Goal: Transaction & Acquisition: Purchase product/service

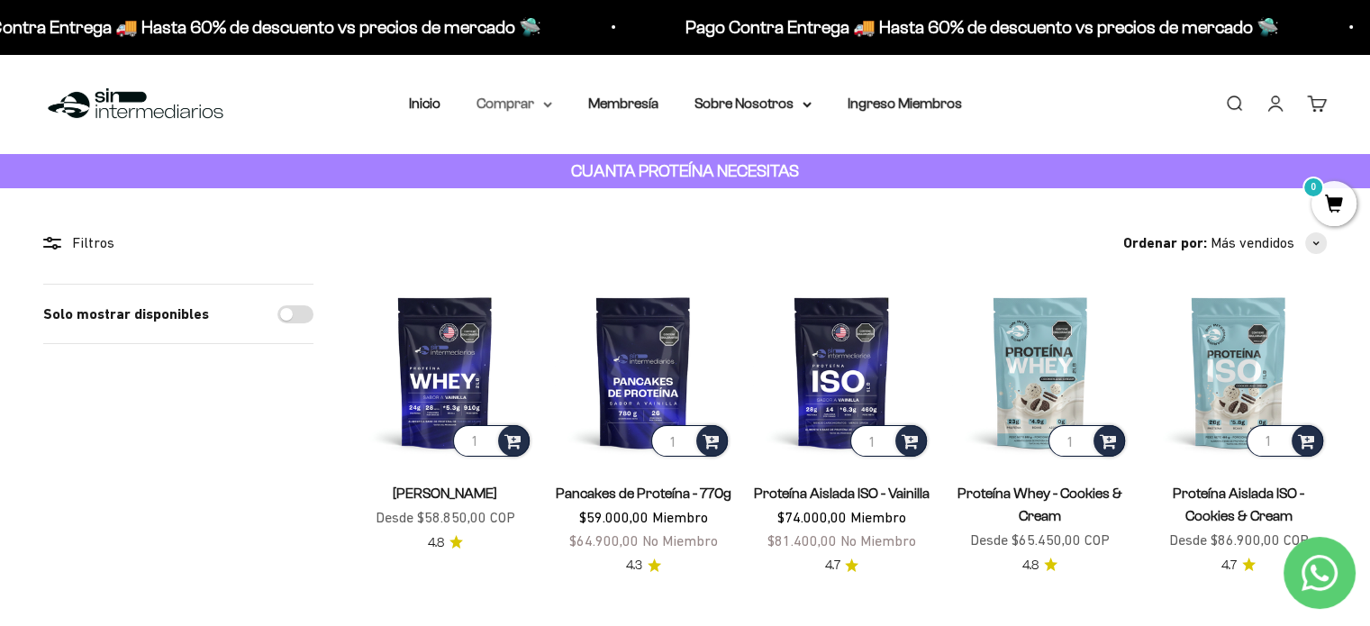
click at [510, 98] on summary "Comprar" at bounding box center [514, 103] width 76 height 23
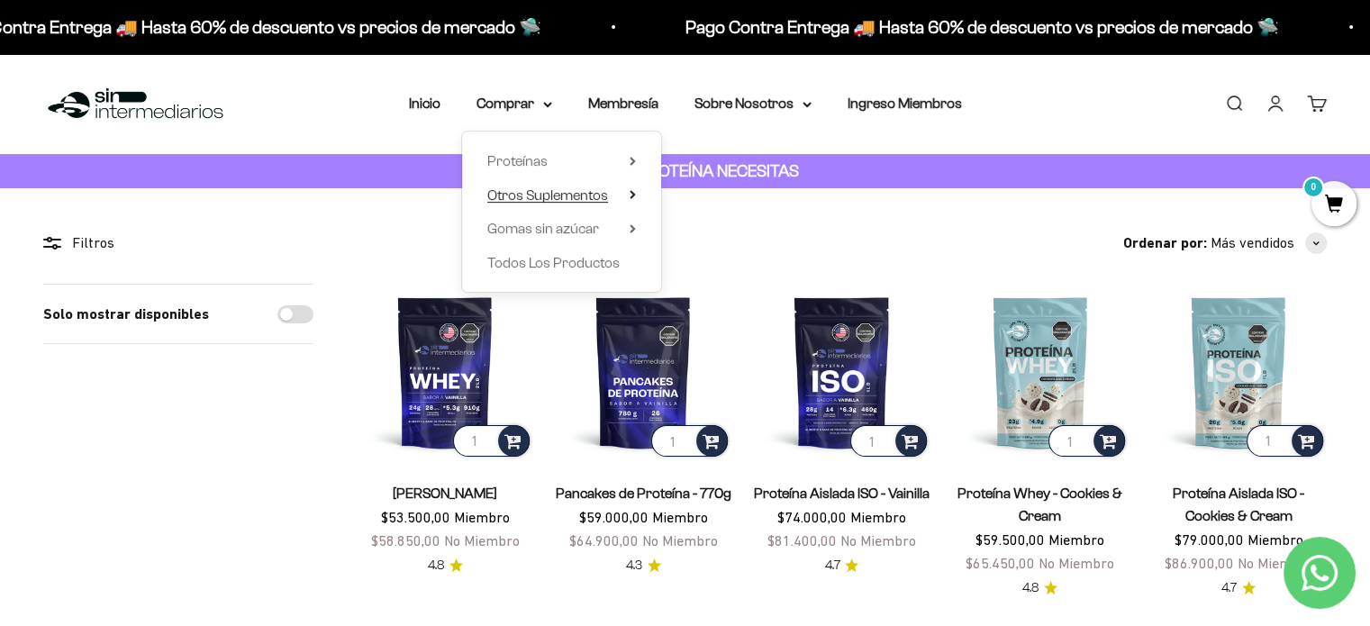
click at [588, 197] on span "Otros Suplementos" at bounding box center [547, 194] width 121 height 15
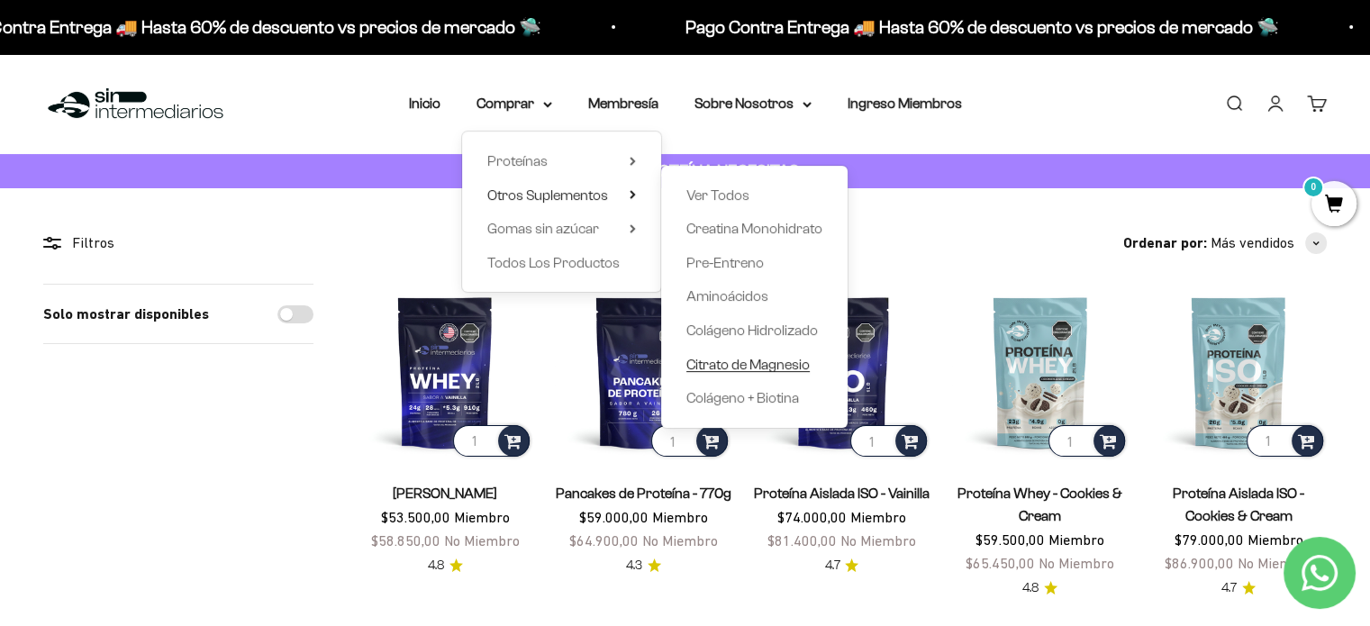
click at [746, 364] on span "Citrato de Magnesio" at bounding box center [747, 364] width 123 height 15
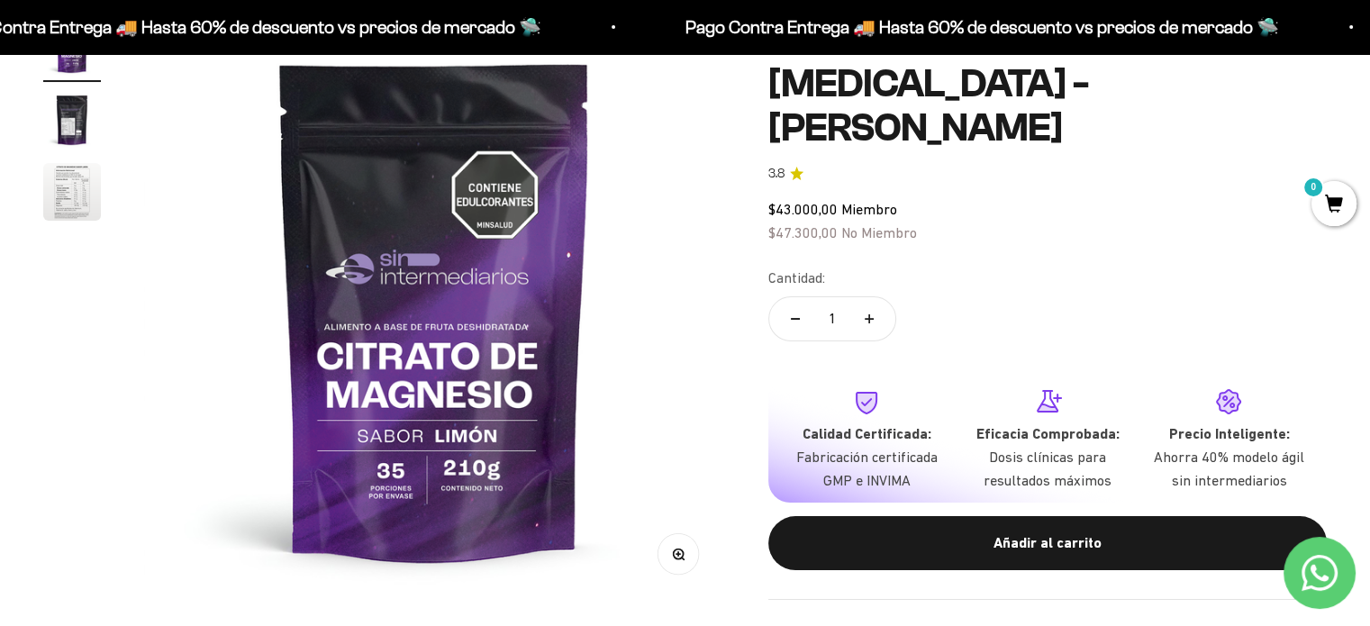
scroll to position [206, 0]
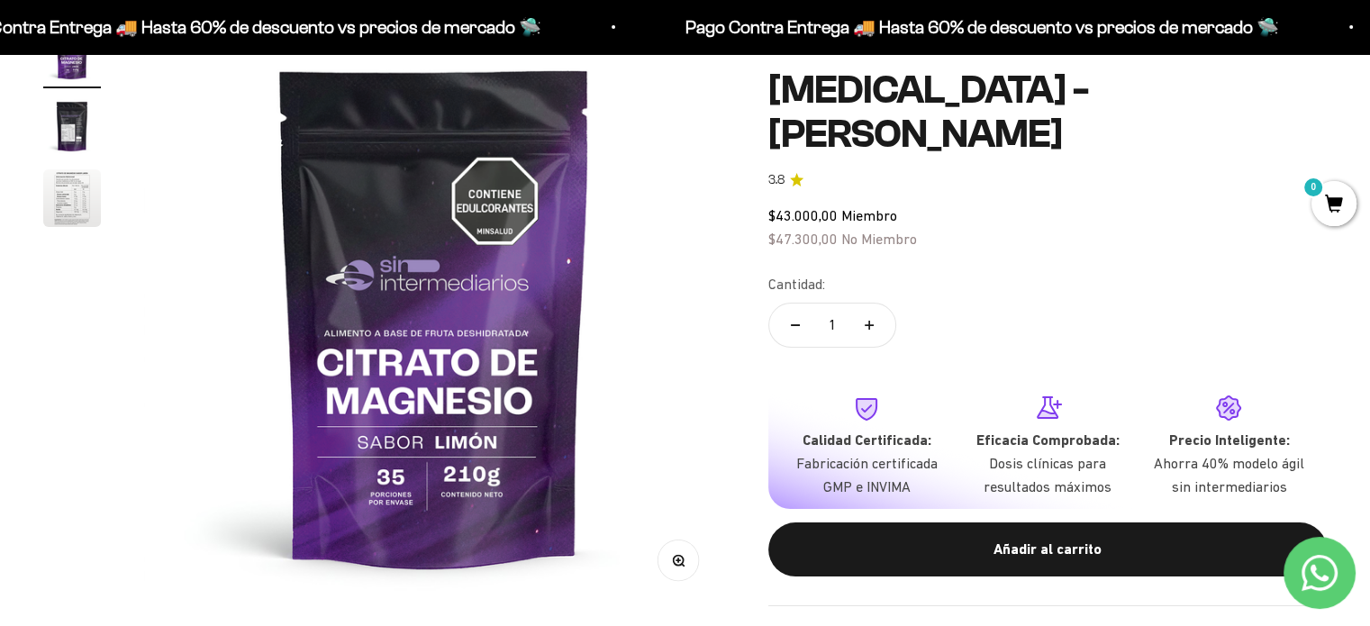
click at [78, 183] on img "Ir al artículo 3" at bounding box center [72, 198] width 58 height 58
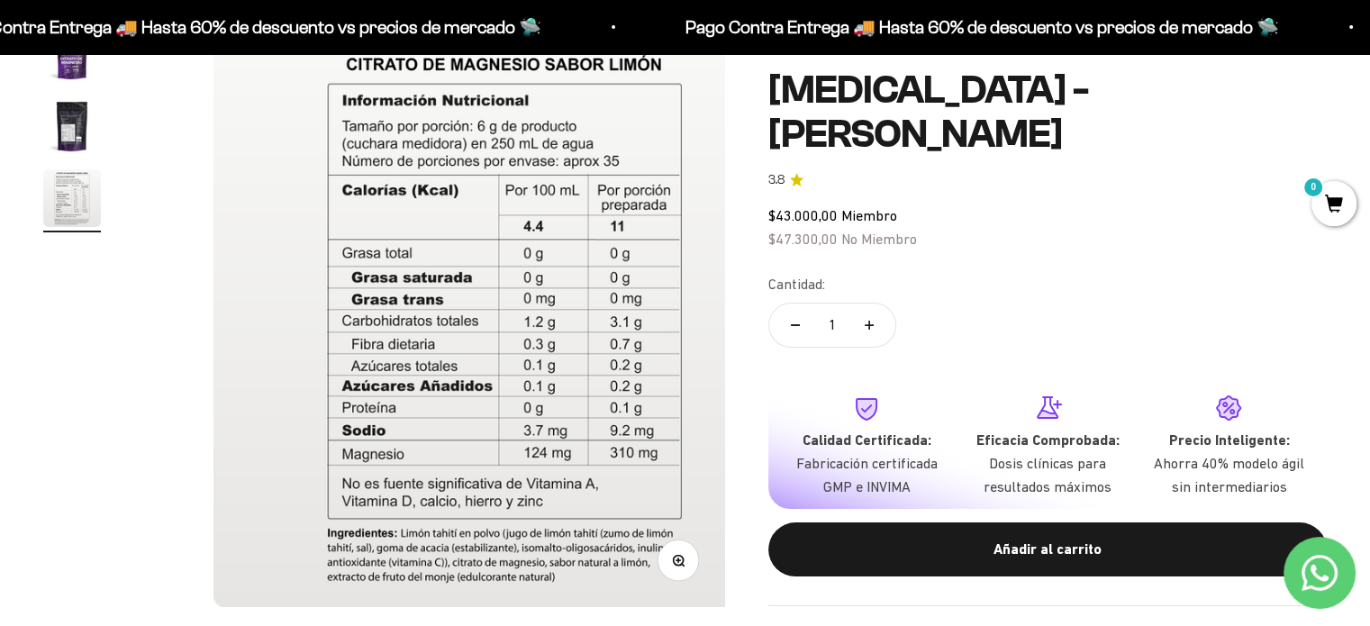
scroll to position [0, 1205]
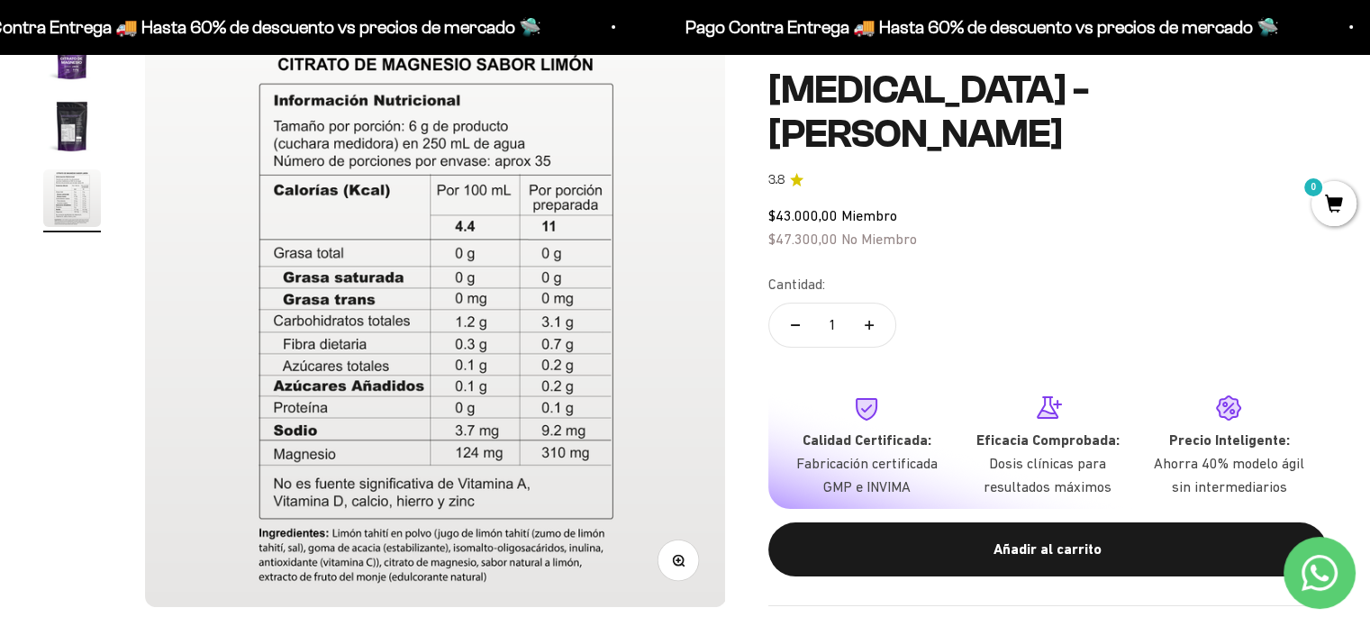
click at [76, 130] on img "Ir al artículo 2" at bounding box center [72, 126] width 58 height 58
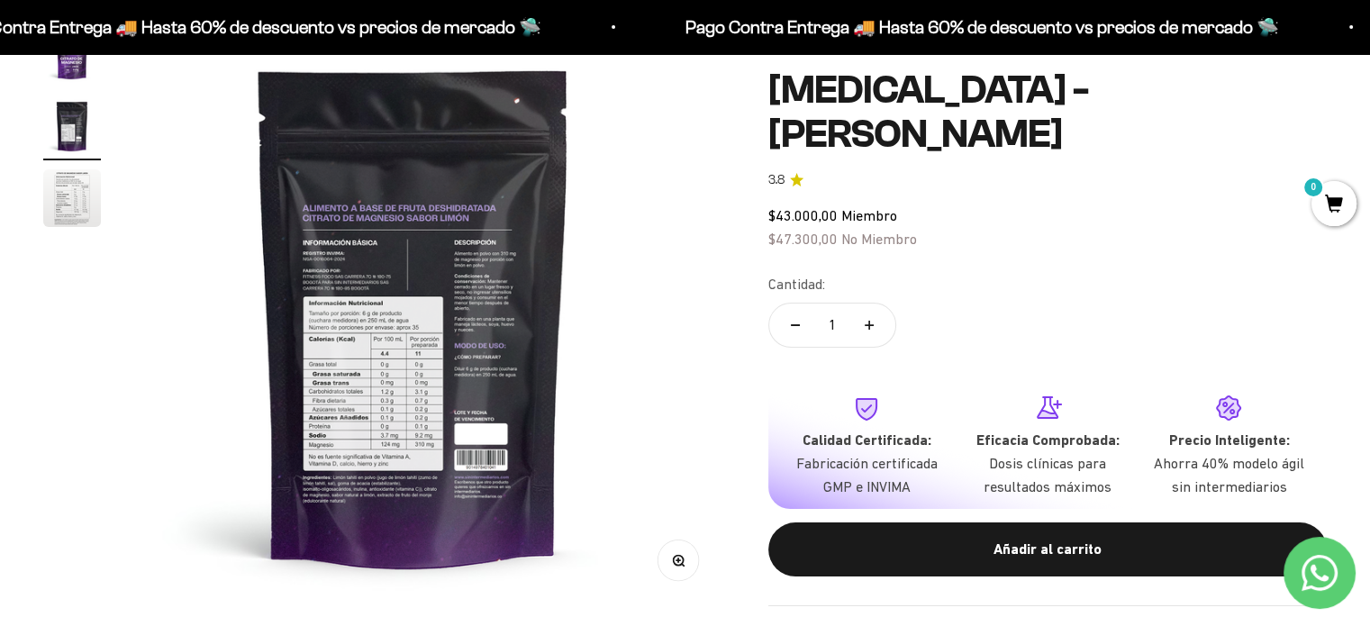
scroll to position [0, 603]
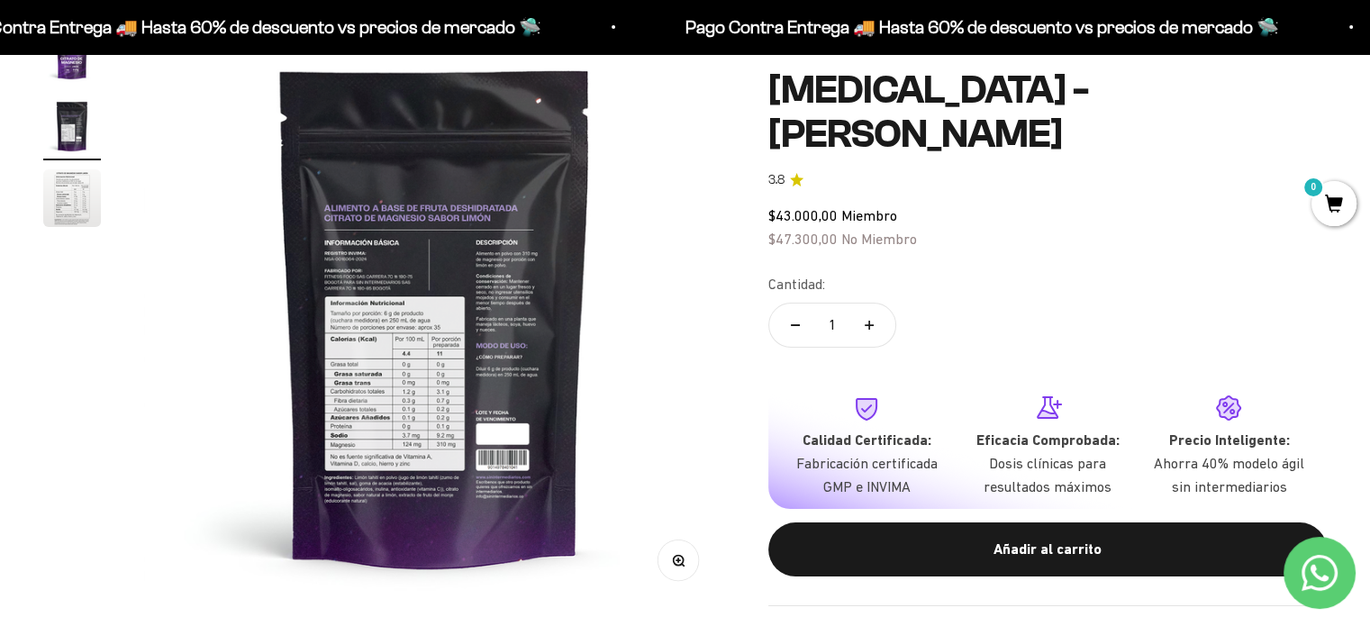
click at [67, 198] on img "Ir al artículo 3" at bounding box center [72, 198] width 58 height 58
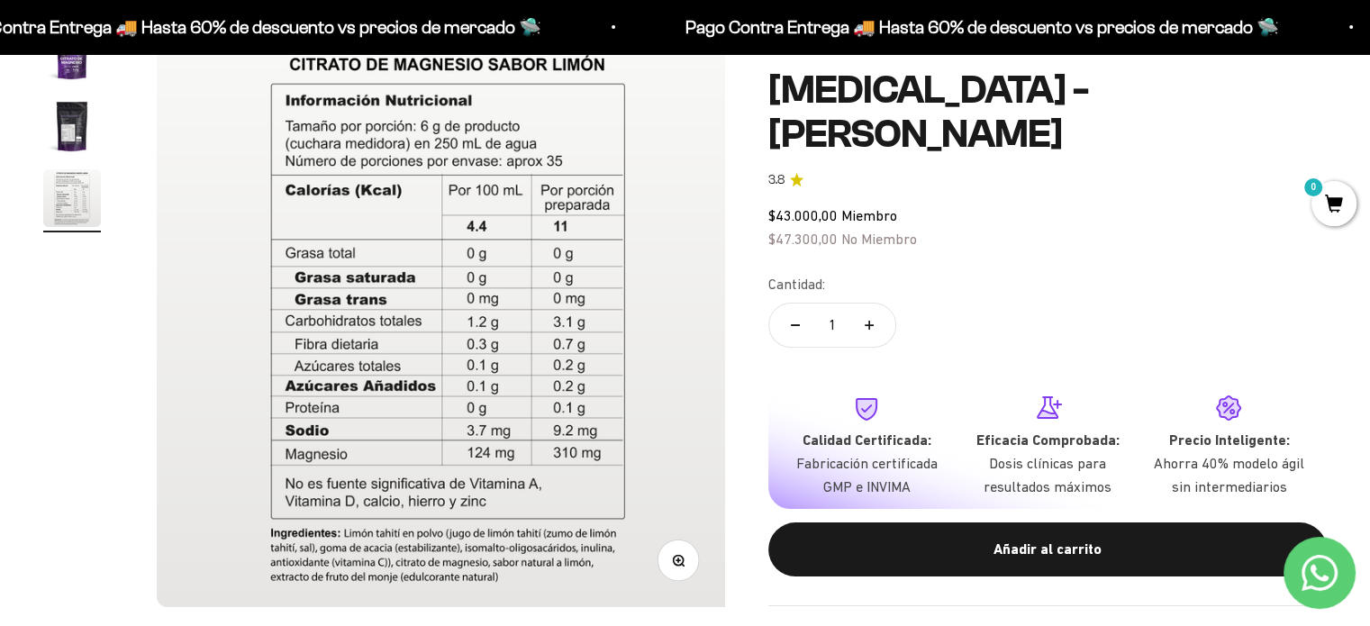
scroll to position [0, 1205]
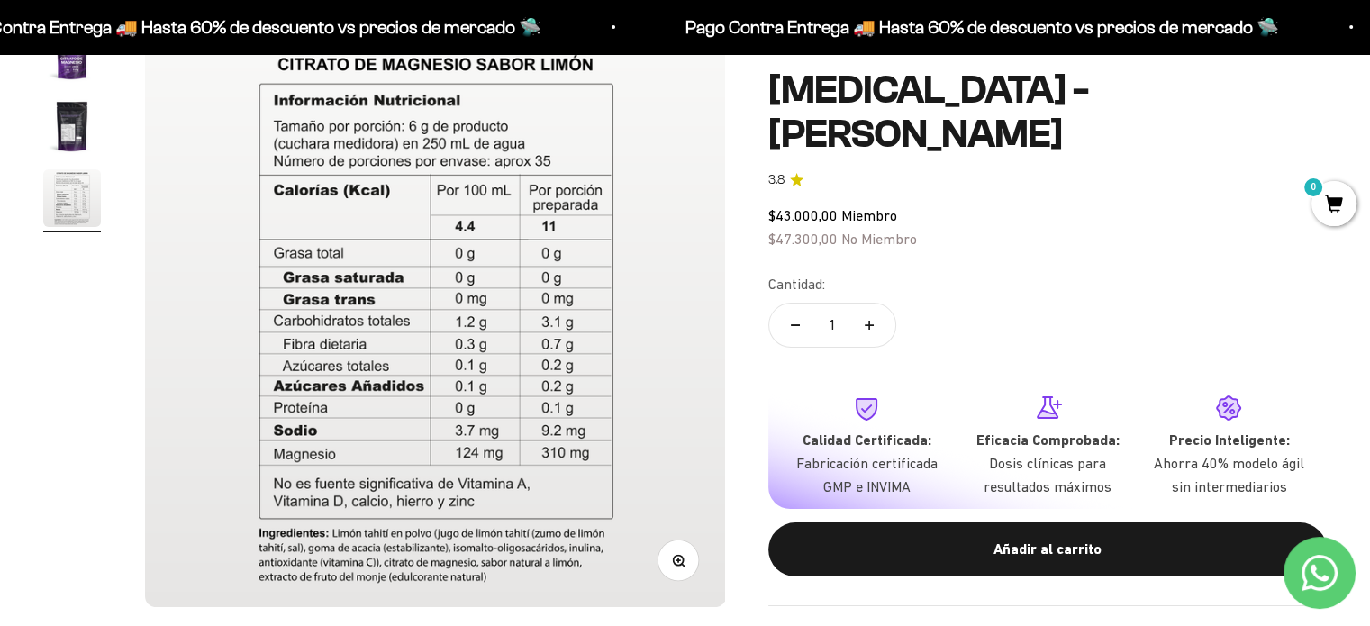
click at [66, 133] on img "Ir al artículo 2" at bounding box center [72, 126] width 58 height 58
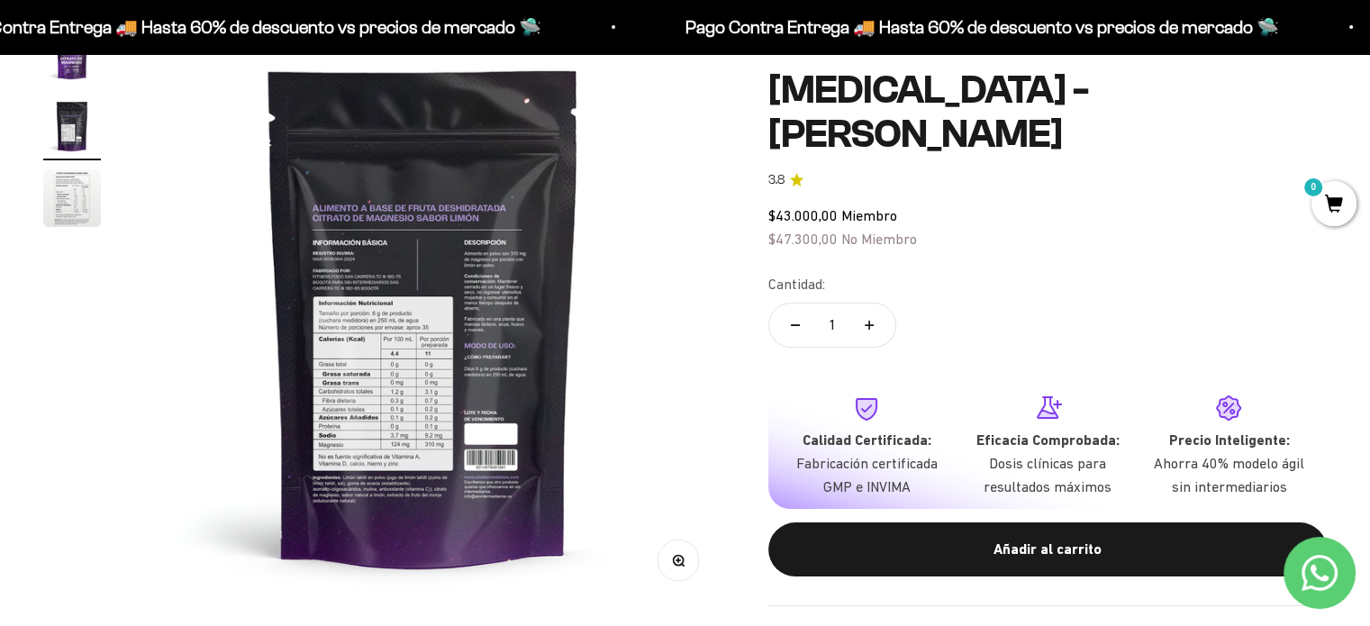
scroll to position [0, 603]
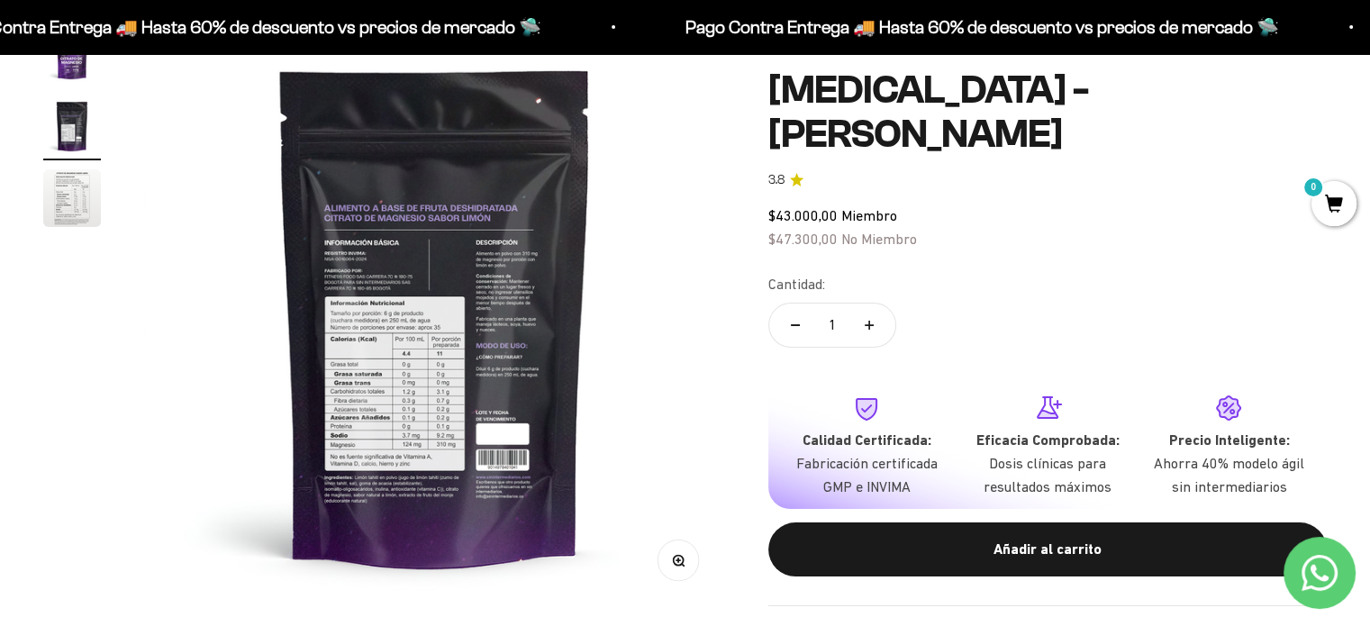
click at [373, 360] on img at bounding box center [434, 315] width 581 height 581
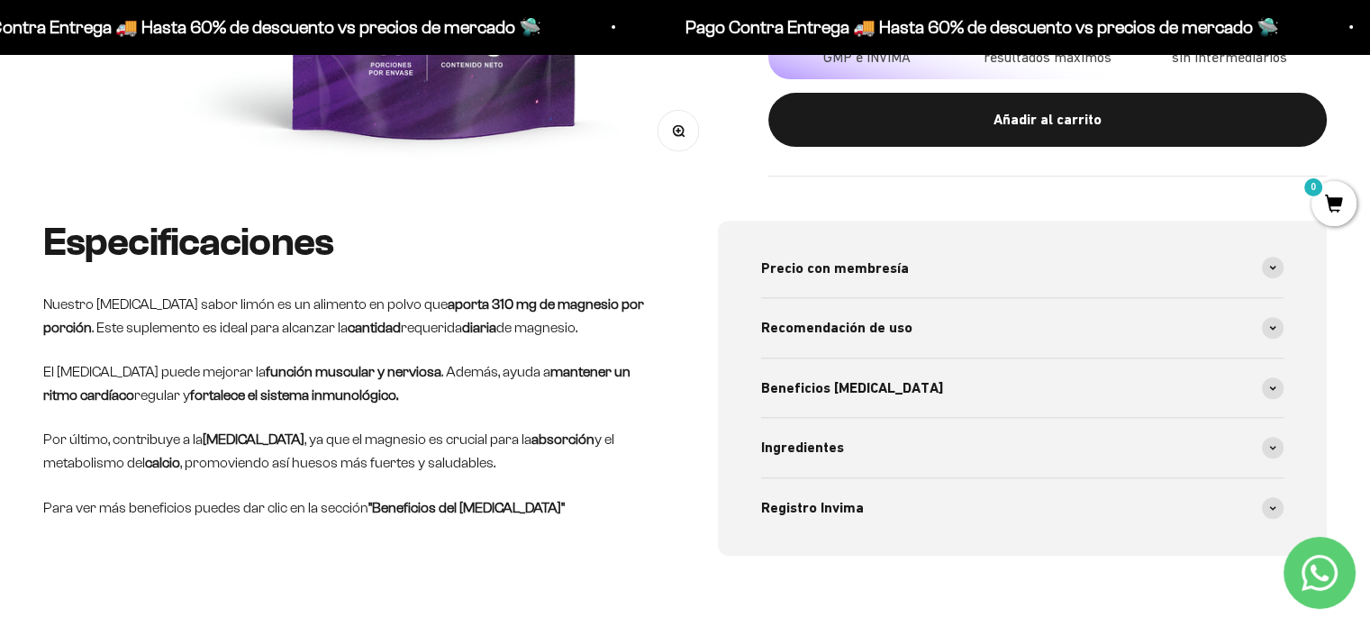
scroll to position [665, 0]
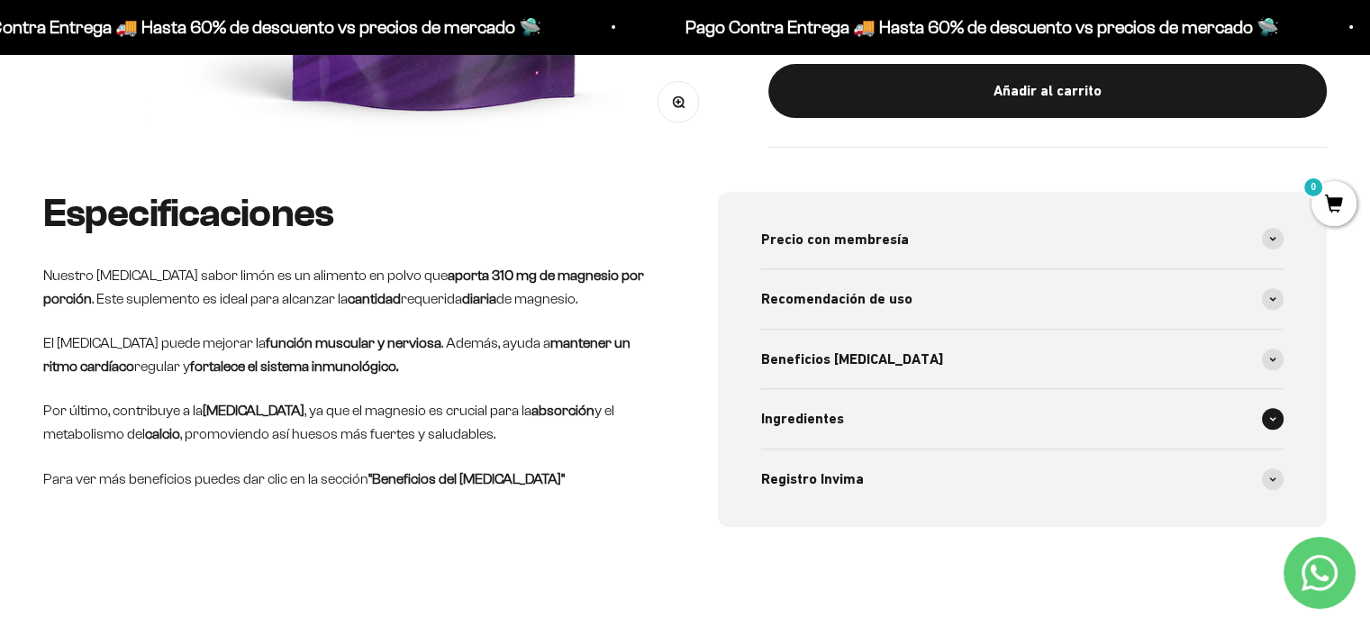
click at [1275, 422] on span at bounding box center [1273, 419] width 22 height 22
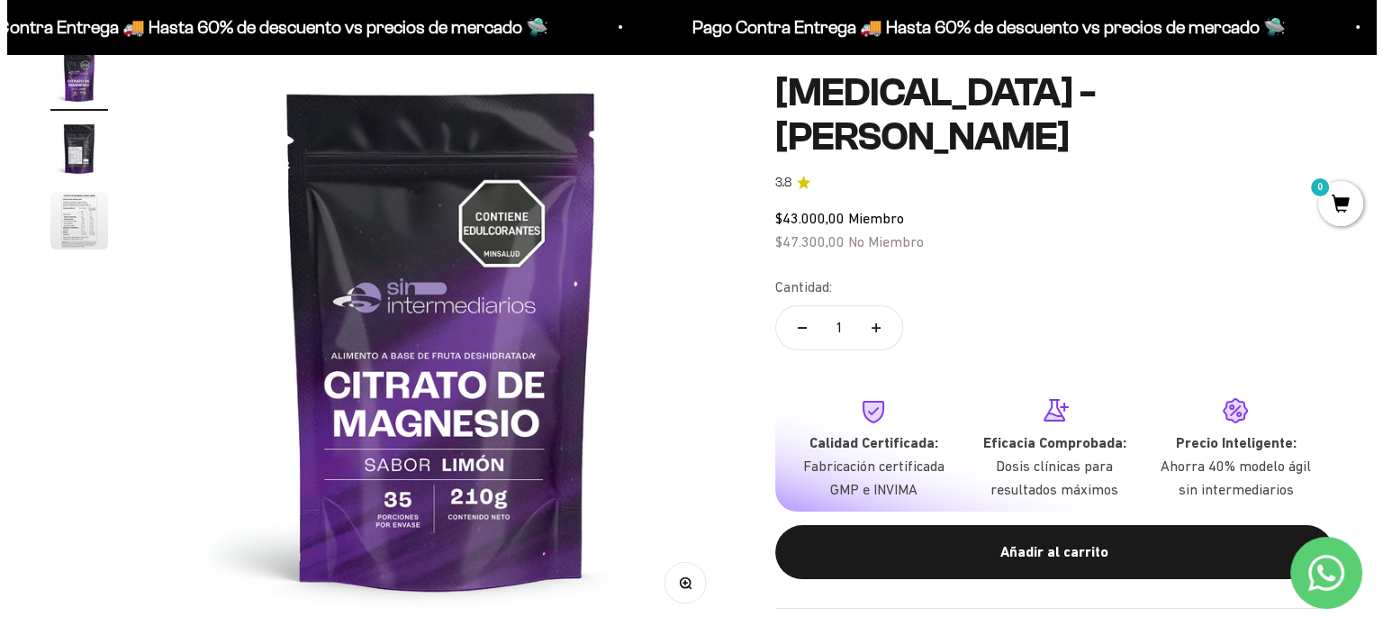
scroll to position [195, 0]
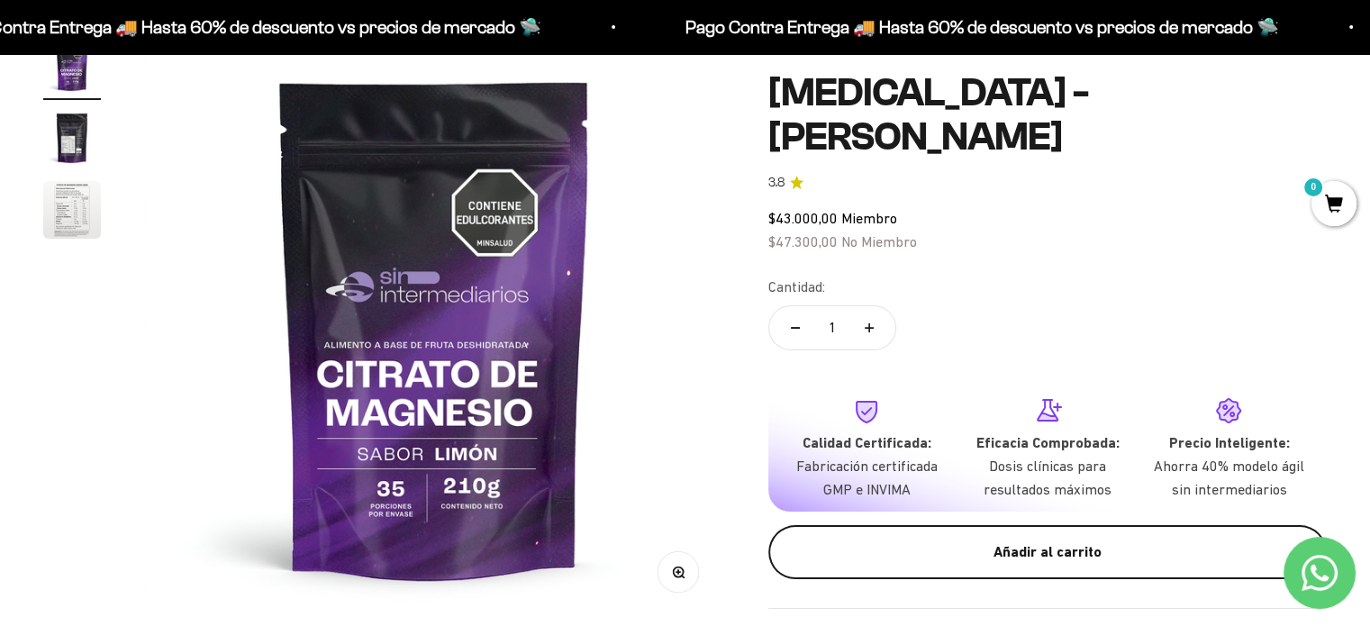
click at [1055, 540] on div "Añadir al carrito" at bounding box center [1047, 551] width 486 height 23
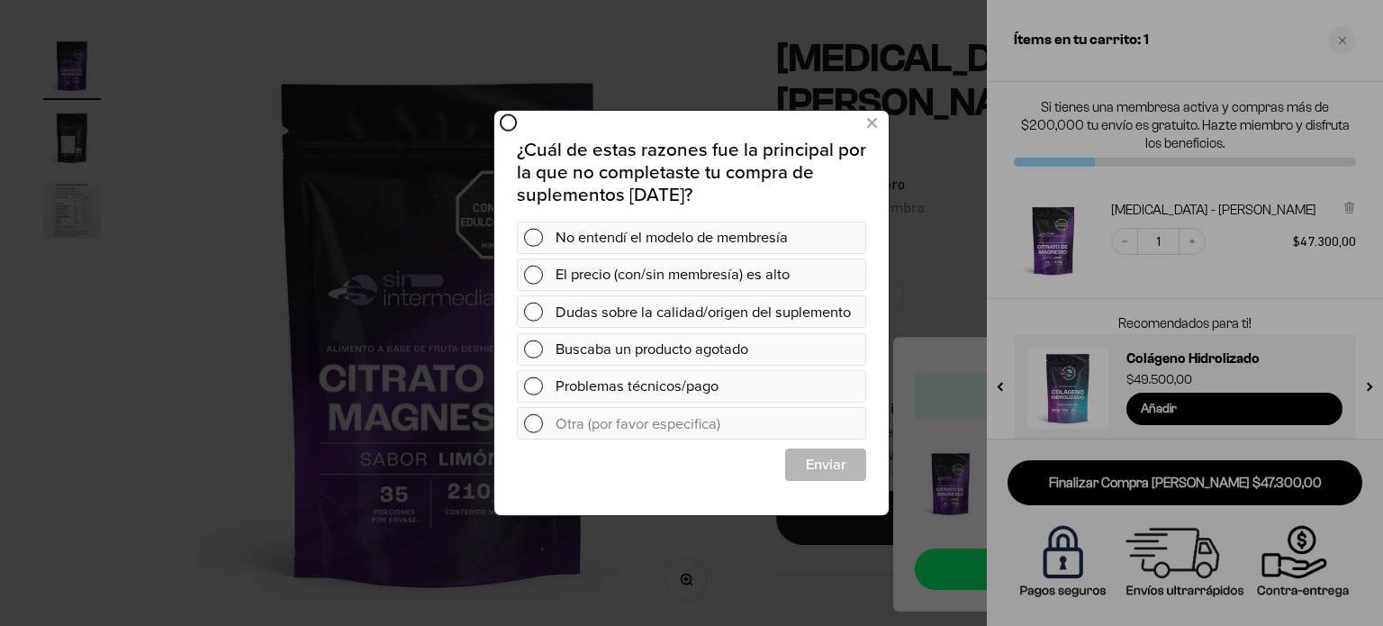
scroll to position [0, 0]
click at [867, 119] on icon at bounding box center [872, 123] width 10 height 24
